Goal: Find specific page/section: Find specific page/section

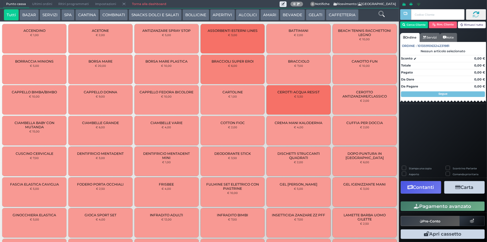
click at [150, 3] on link "Torna alla dashboard" at bounding box center [149, 4] width 40 height 8
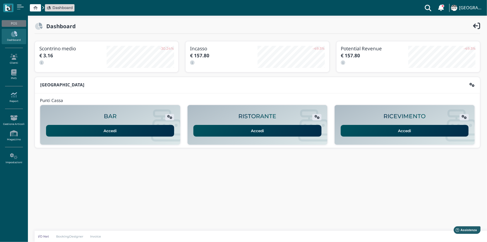
click at [19, 95] on icon at bounding box center [14, 95] width 24 height 6
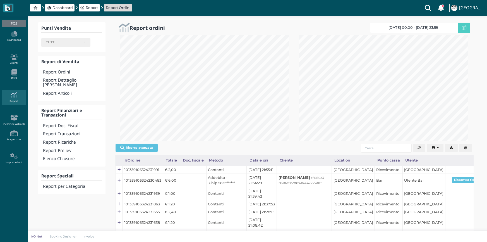
select select
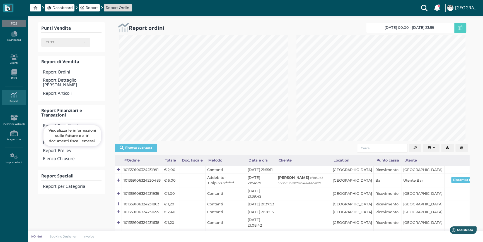
click at [61, 123] on h4 "Report Doc. Fiscali" at bounding box center [72, 125] width 59 height 5
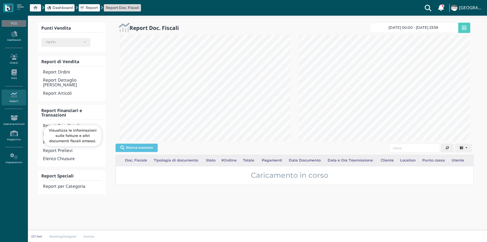
select select
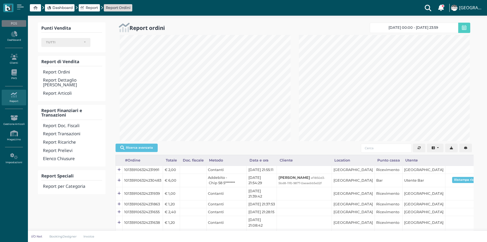
select select
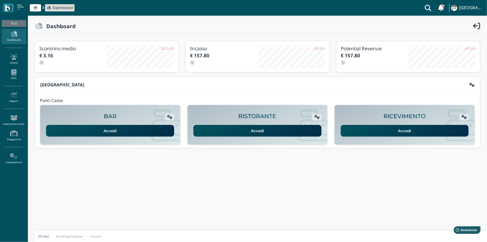
click at [352, 132] on link "Accedi" at bounding box center [405, 131] width 128 height 12
